Goal: Task Accomplishment & Management: Manage account settings

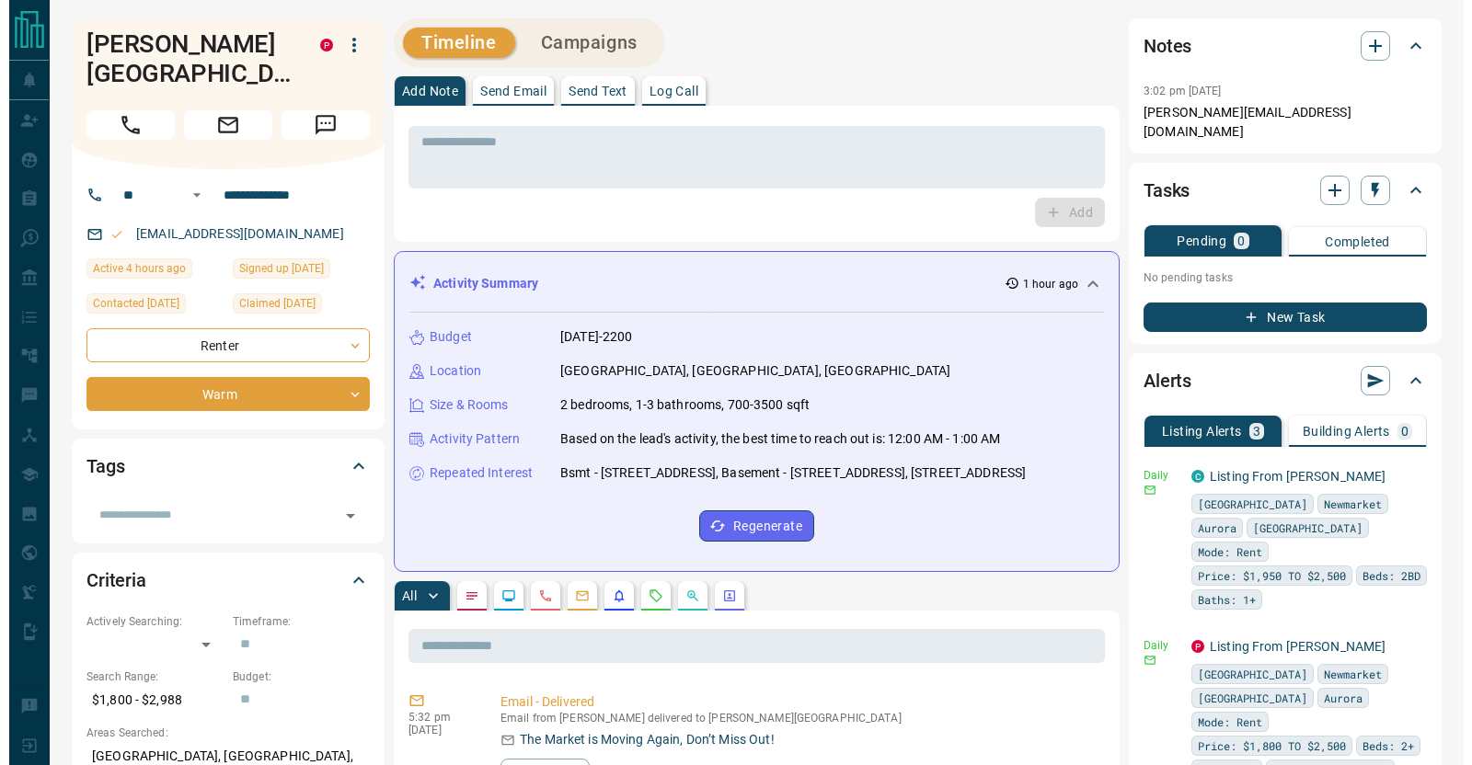
scroll to position [114, 0]
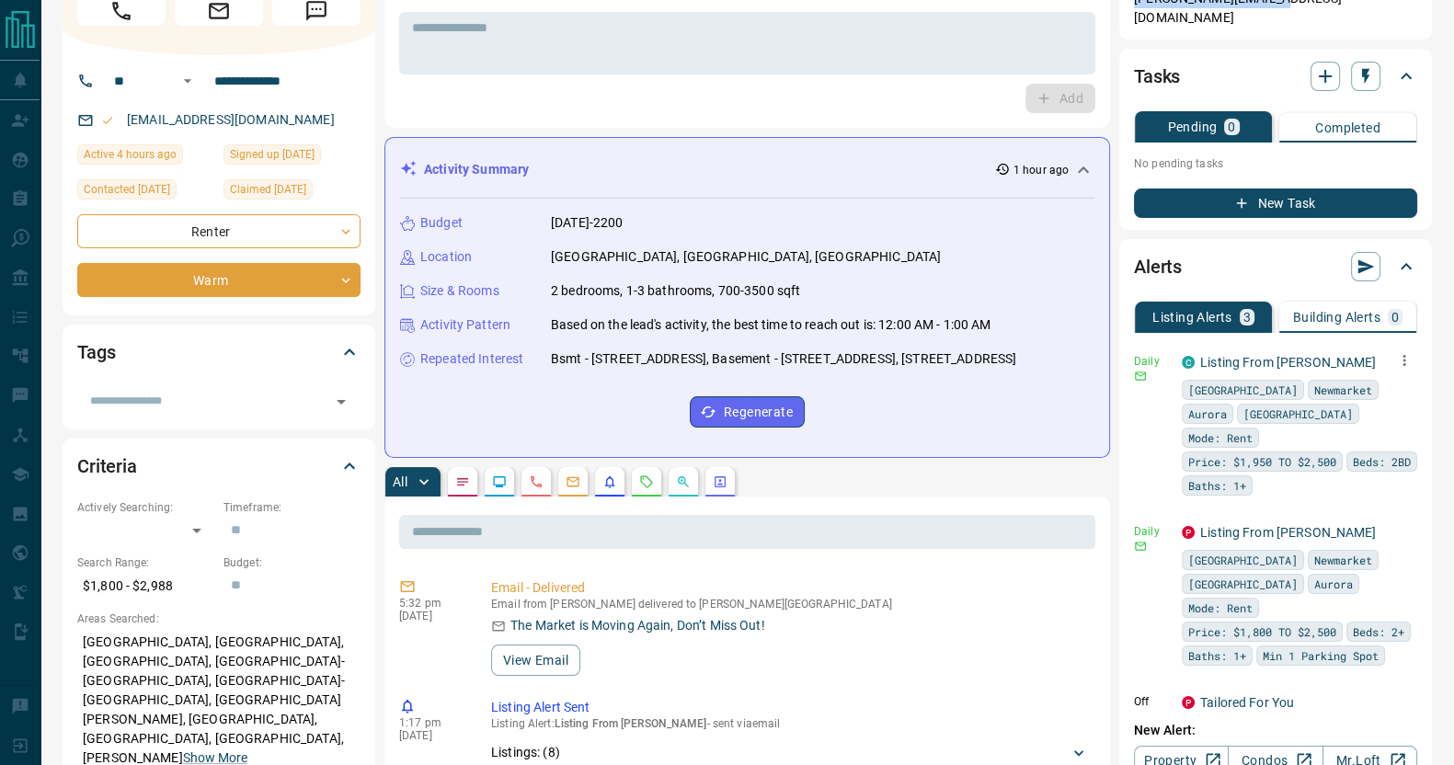
click at [1396, 352] on icon "button" at bounding box center [1404, 360] width 17 height 17
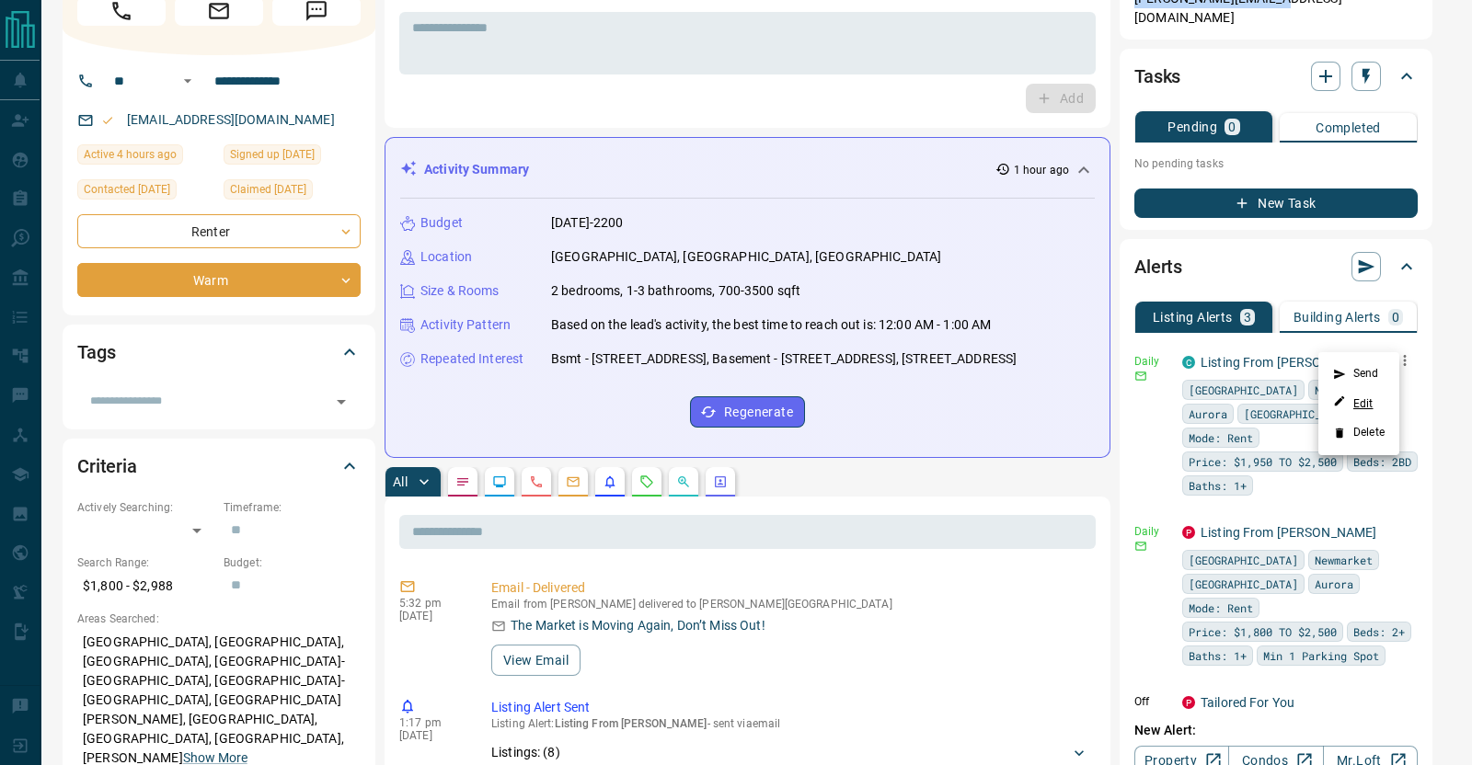
click at [1357, 401] on link "Edit" at bounding box center [1353, 403] width 40 height 17
click at [1140, 416] on div at bounding box center [736, 382] width 1472 height 765
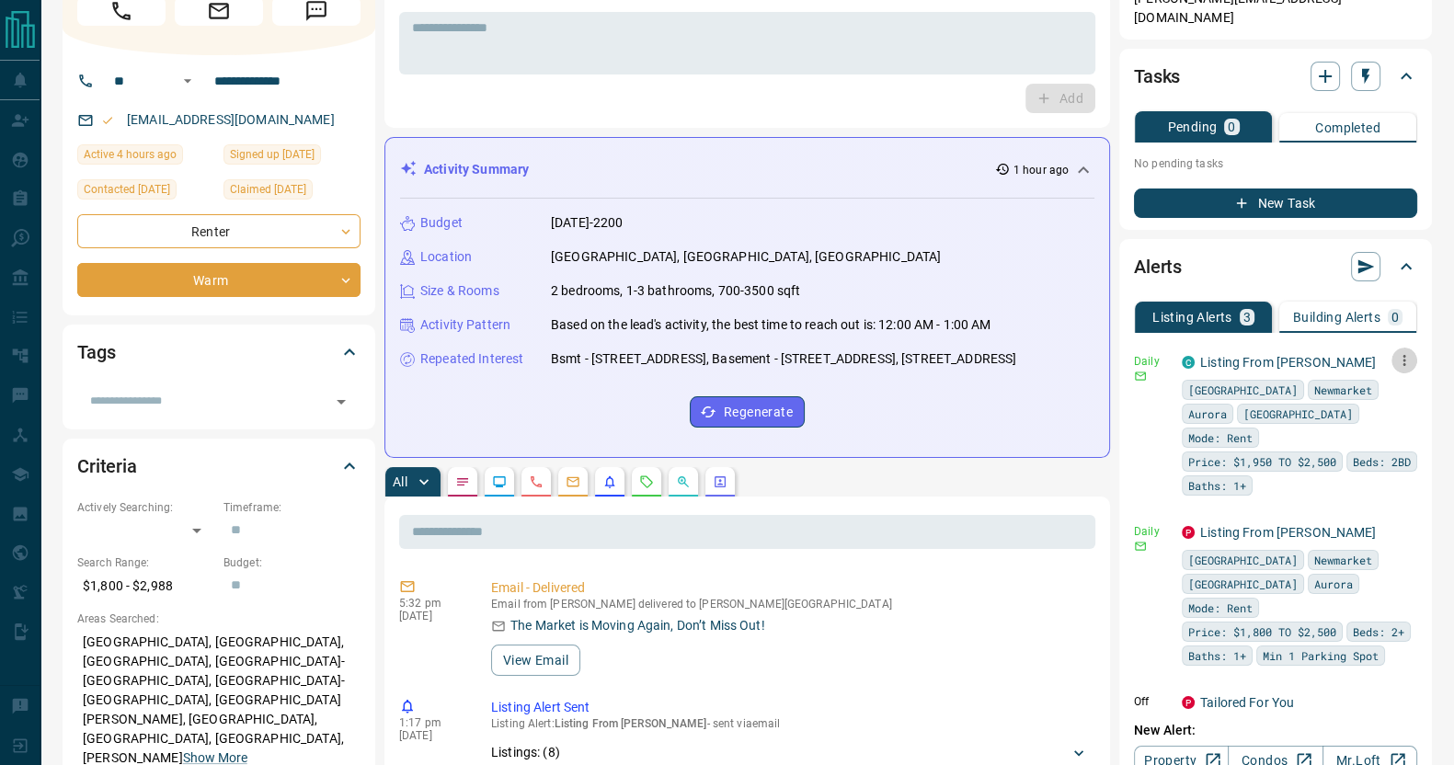
click at [1403, 355] on icon "button" at bounding box center [1404, 360] width 3 height 11
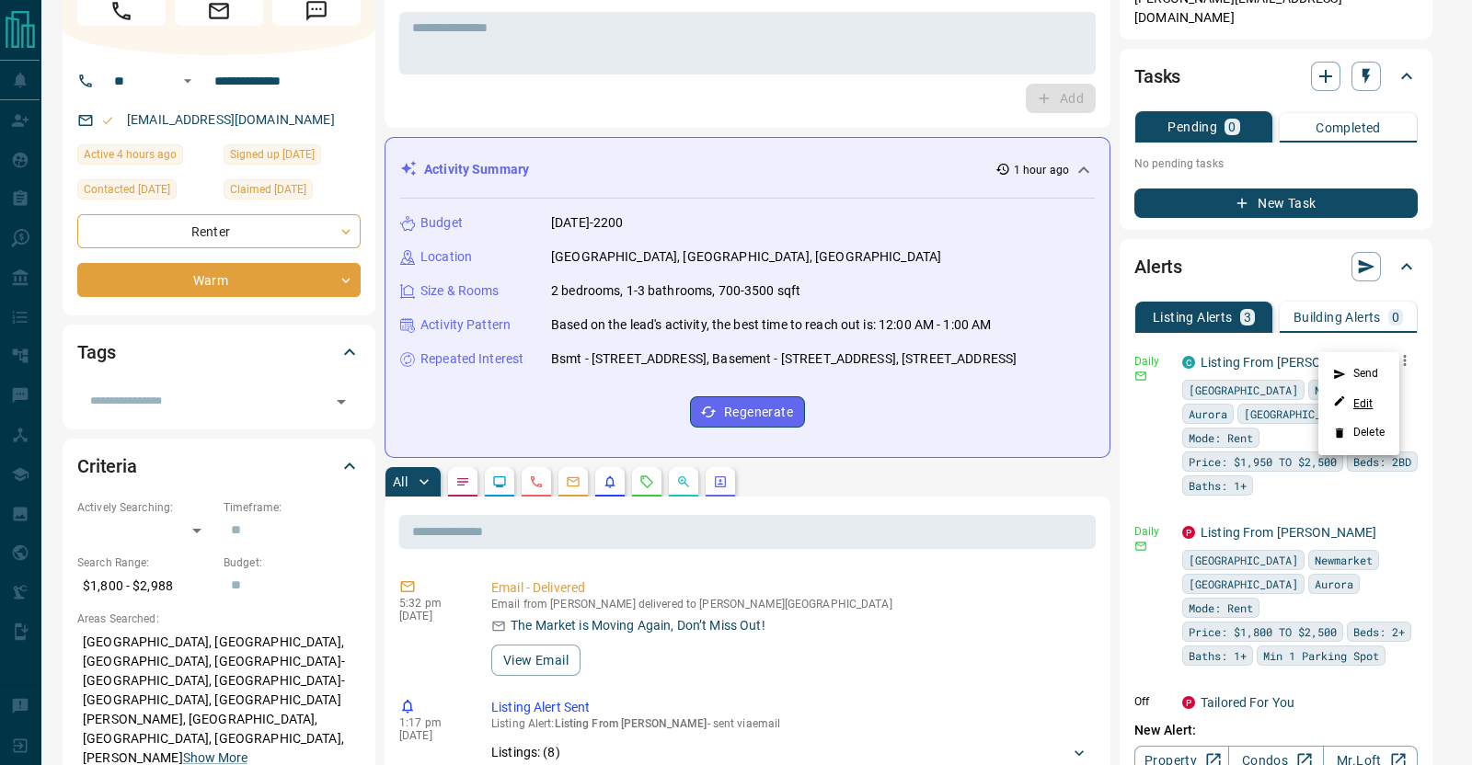
click at [1366, 405] on link "Edit" at bounding box center [1353, 403] width 40 height 17
click at [1359, 485] on div at bounding box center [736, 382] width 1472 height 765
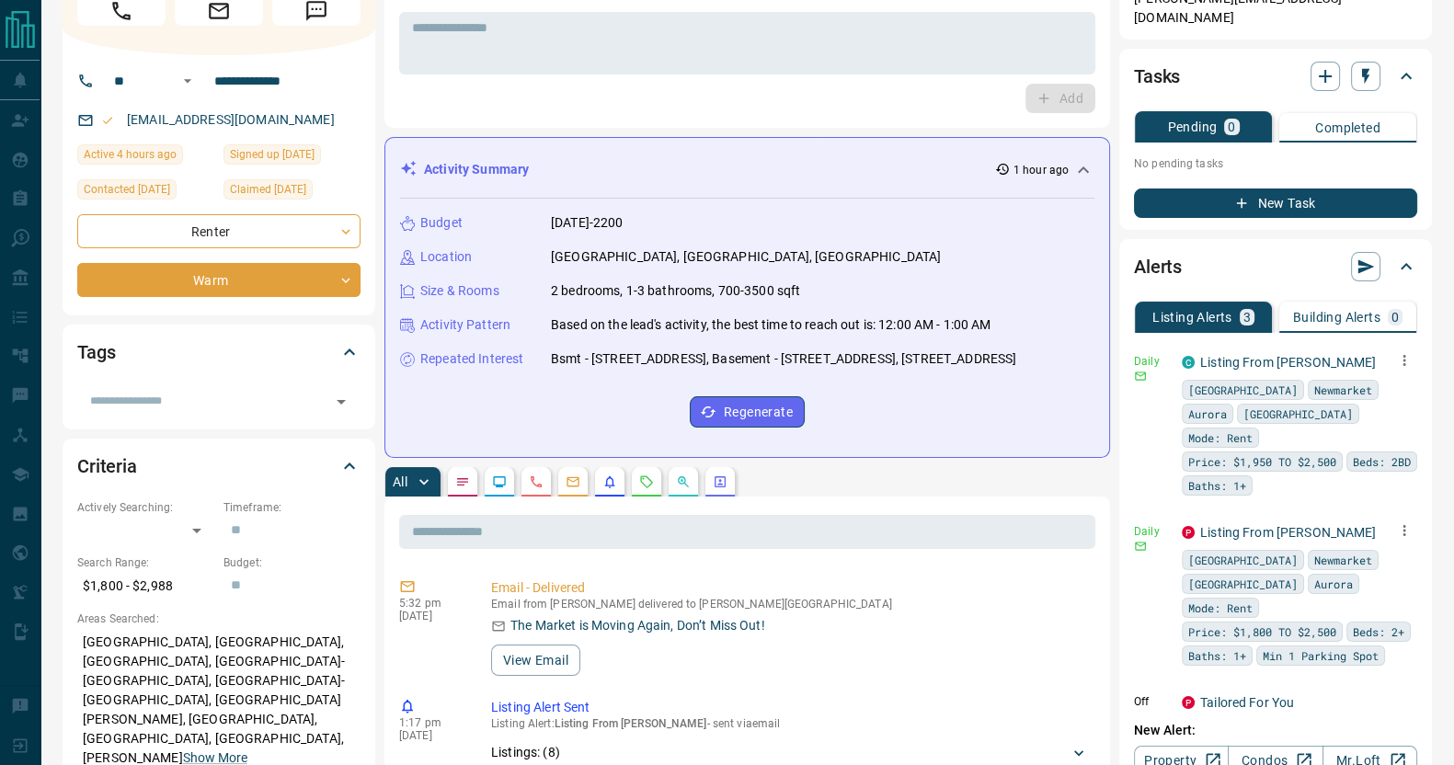
click at [1381, 550] on div "York Region Newmarket Richmond Hill Aurora Mode: Rent Price: $1,800 TO $2,500 B…" at bounding box center [1299, 608] width 235 height 116
click at [1396, 522] on icon "button" at bounding box center [1404, 530] width 17 height 17
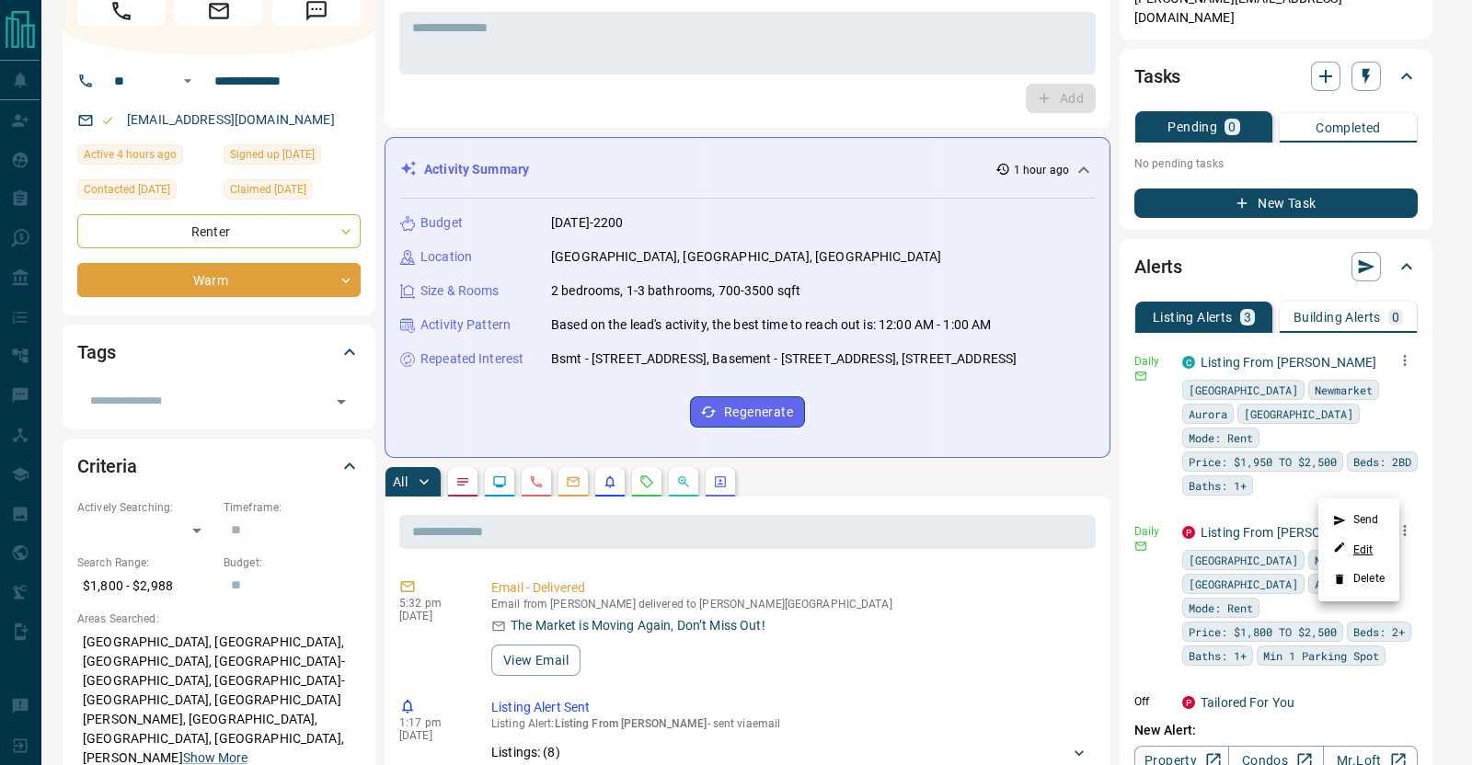
click at [1362, 550] on link "Edit" at bounding box center [1353, 549] width 40 height 17
click at [791, 643] on div at bounding box center [736, 382] width 1472 height 765
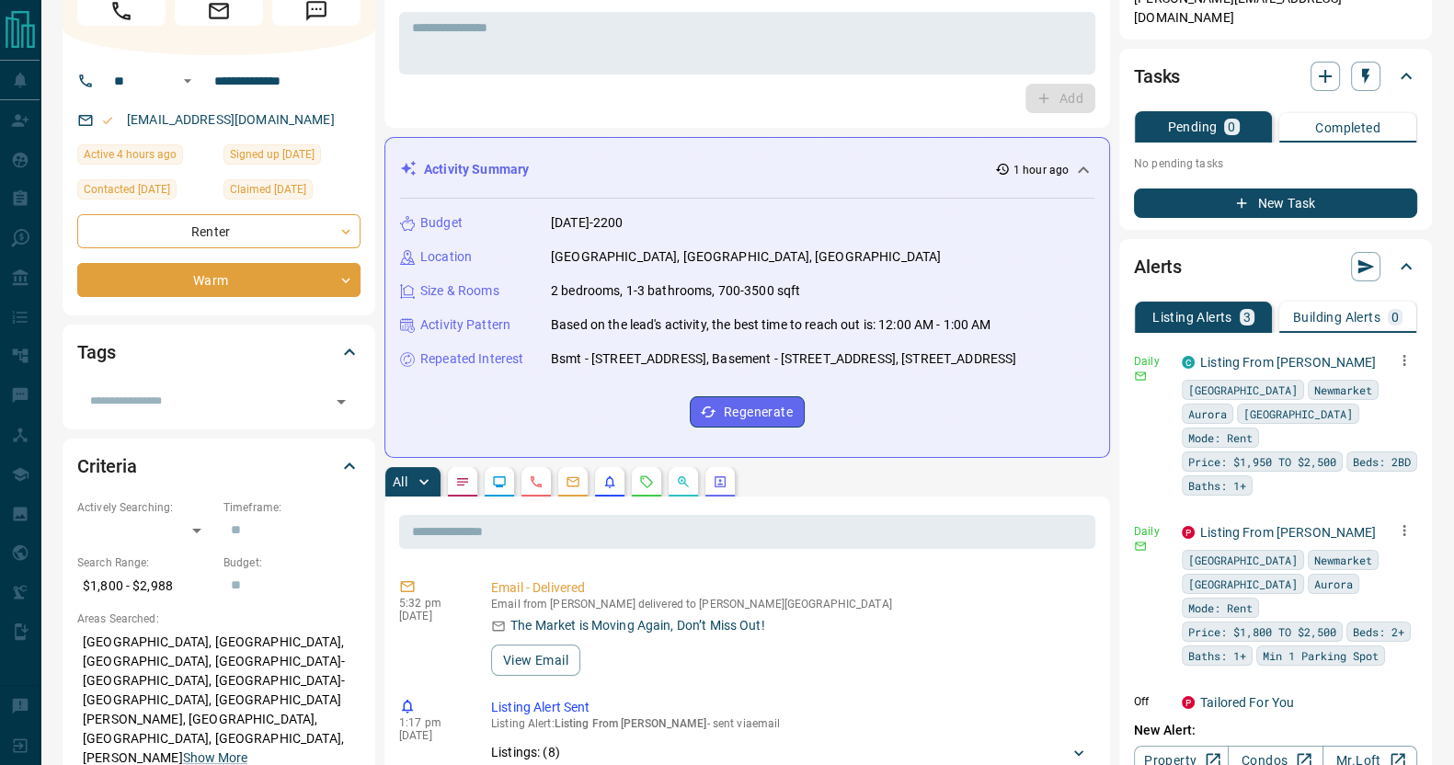
click at [1396, 352] on icon "button" at bounding box center [1404, 360] width 17 height 17
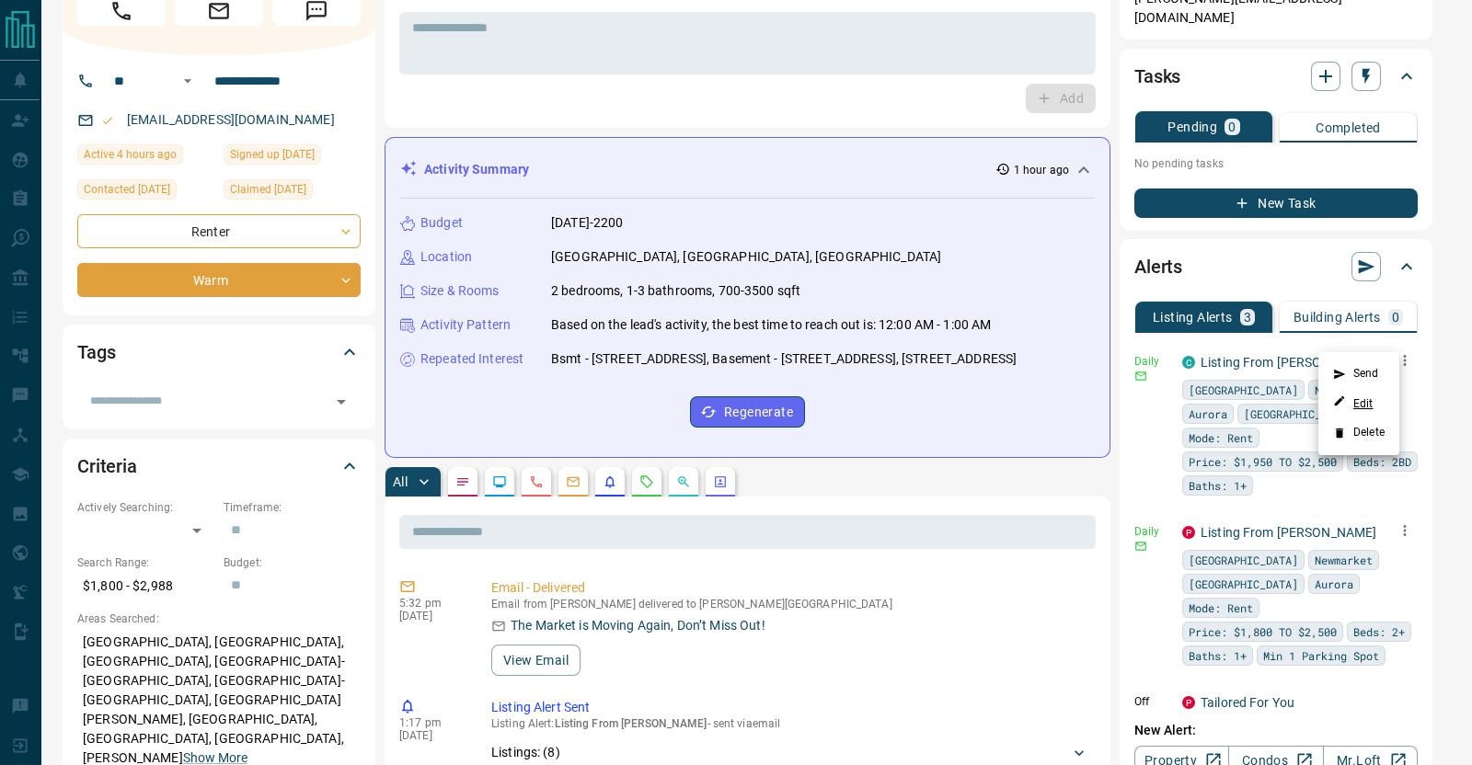
click at [1360, 407] on link "Edit" at bounding box center [1353, 403] width 40 height 17
click at [1391, 484] on div at bounding box center [736, 382] width 1472 height 765
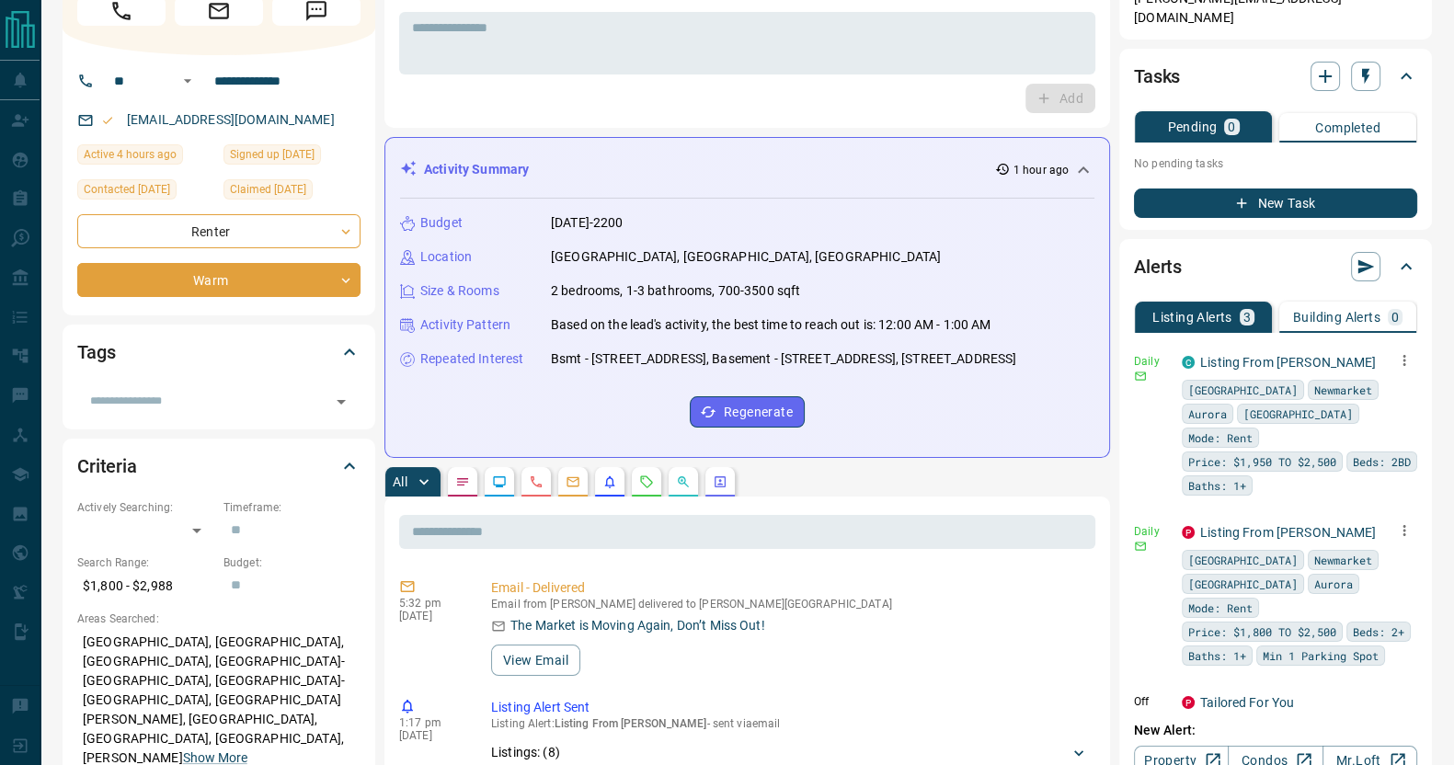
click at [1396, 522] on icon "button" at bounding box center [1404, 530] width 17 height 17
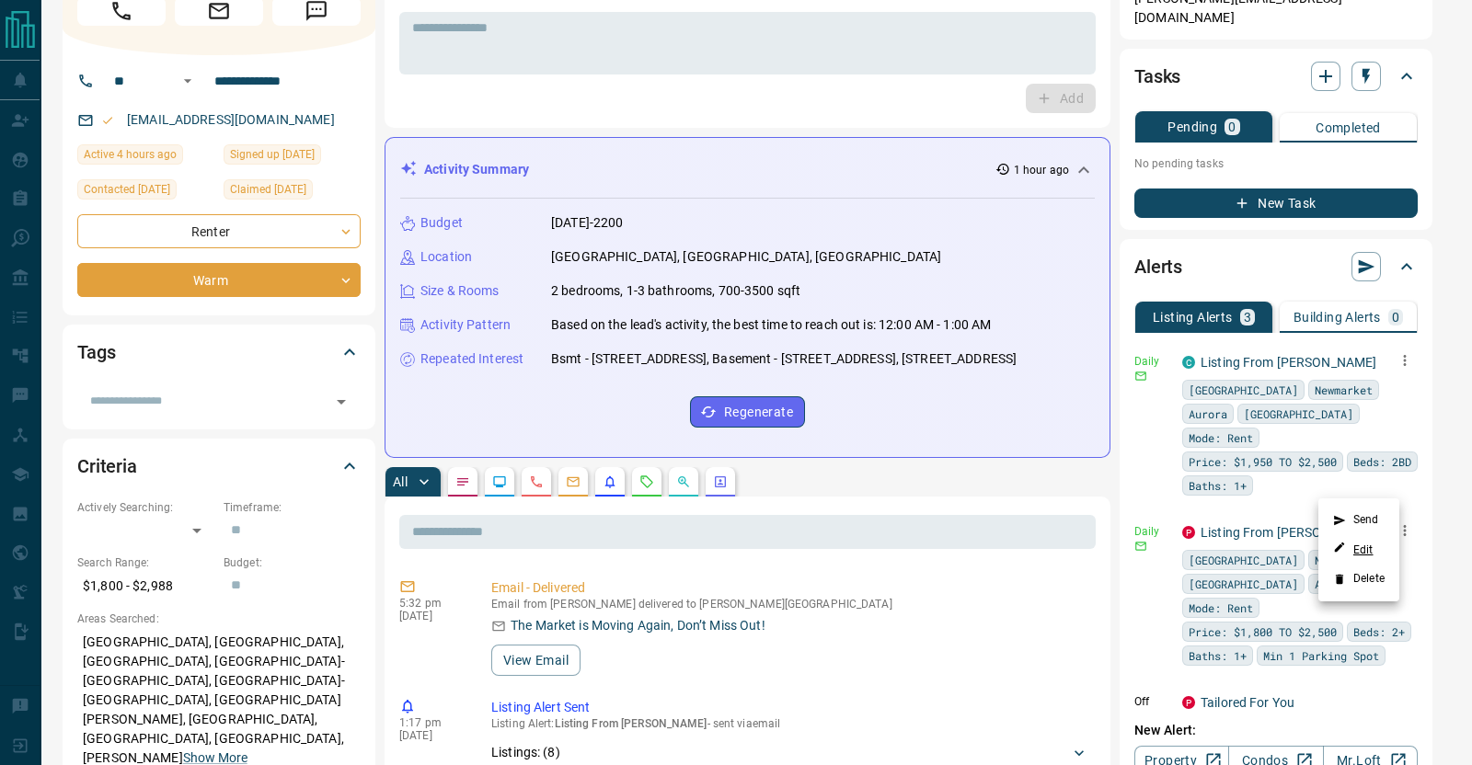
click at [1362, 546] on link "Edit" at bounding box center [1353, 549] width 40 height 17
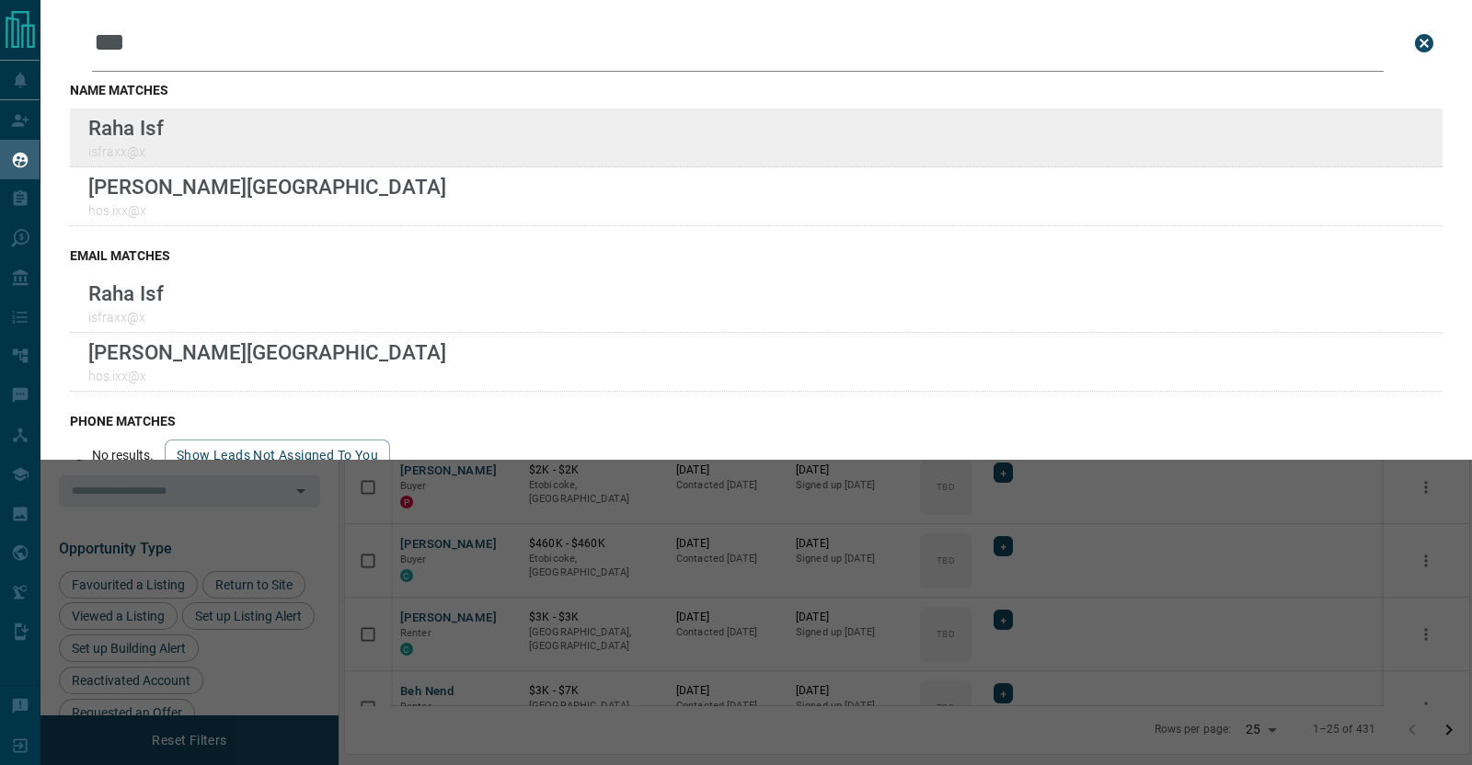
scroll to position [583, 1106]
